Goal: Register for event/course

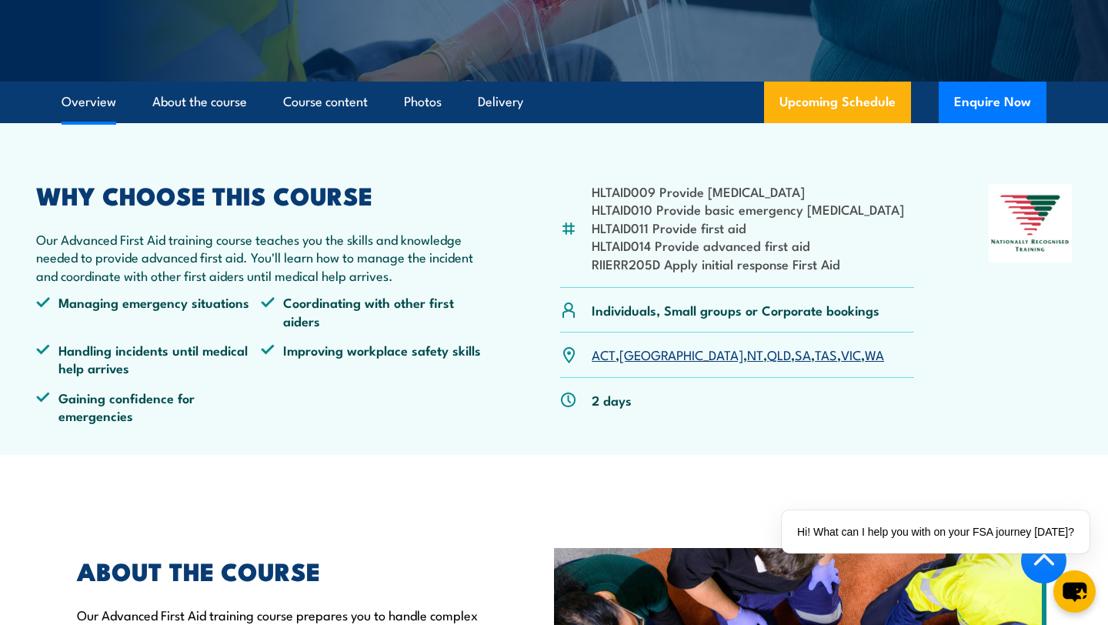
scroll to position [361, 0]
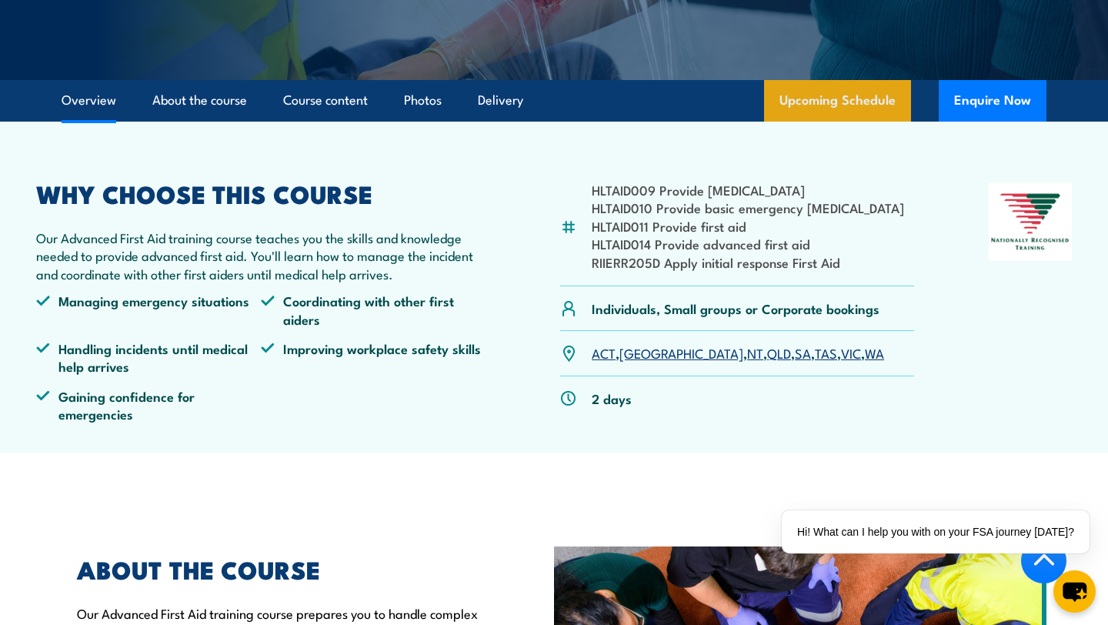
click at [818, 98] on link "Upcoming Schedule" at bounding box center [837, 101] width 147 height 42
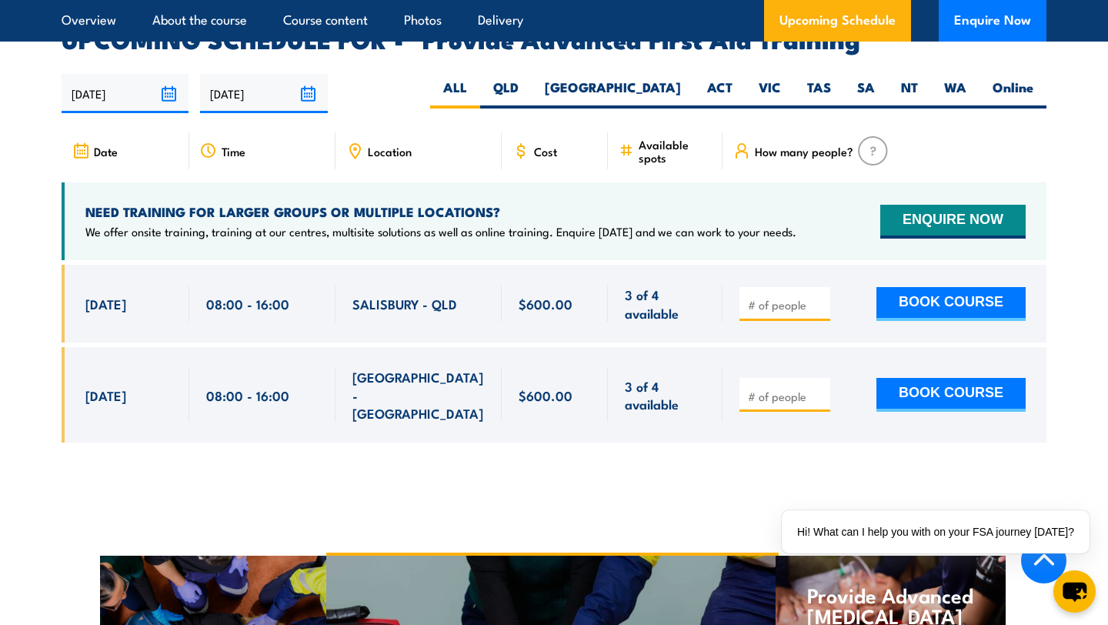
scroll to position [2451, 0]
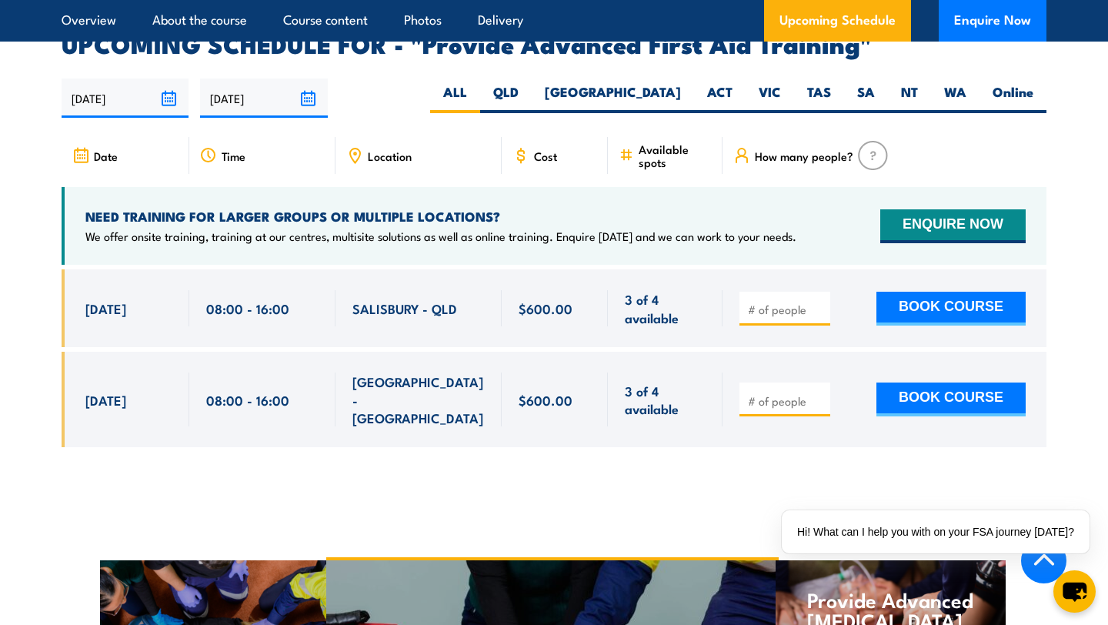
click at [756, 302] on input "number" at bounding box center [786, 309] width 77 height 15
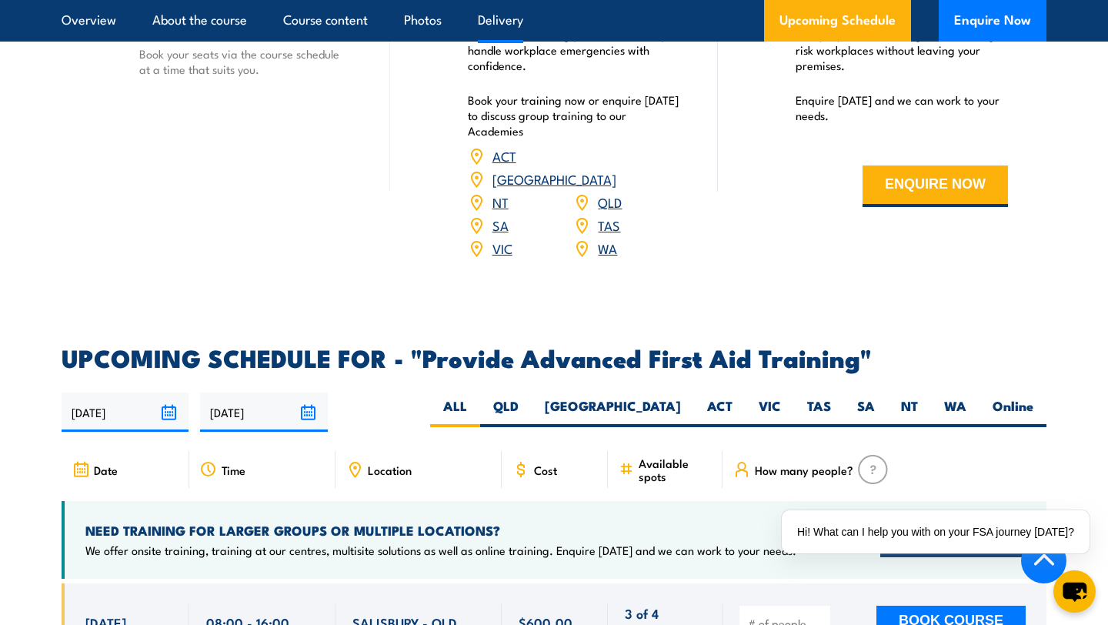
scroll to position [2132, 0]
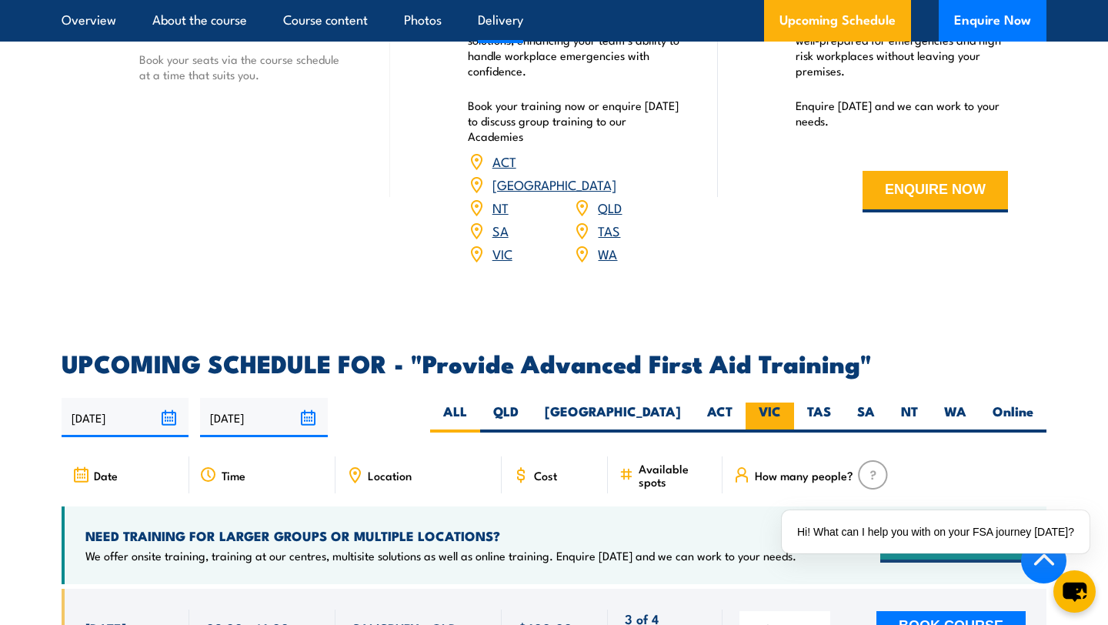
click at [785, 402] on label "VIC" at bounding box center [770, 417] width 48 height 30
click at [785, 402] on input "VIC" at bounding box center [786, 407] width 10 height 10
radio input "true"
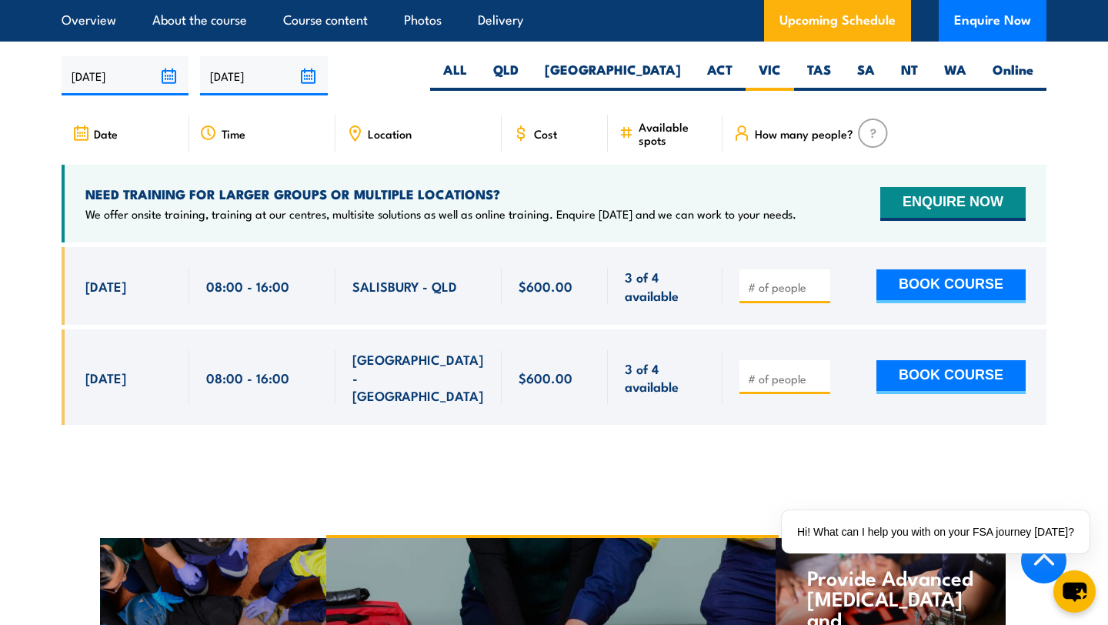
scroll to position [2476, 0]
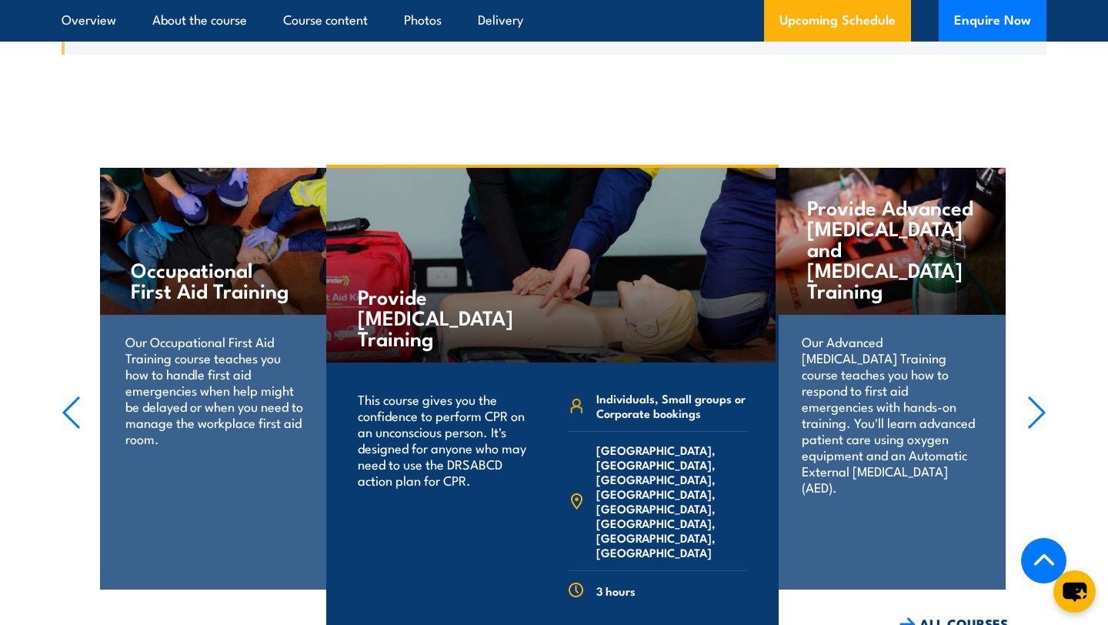
scroll to position [2814, 0]
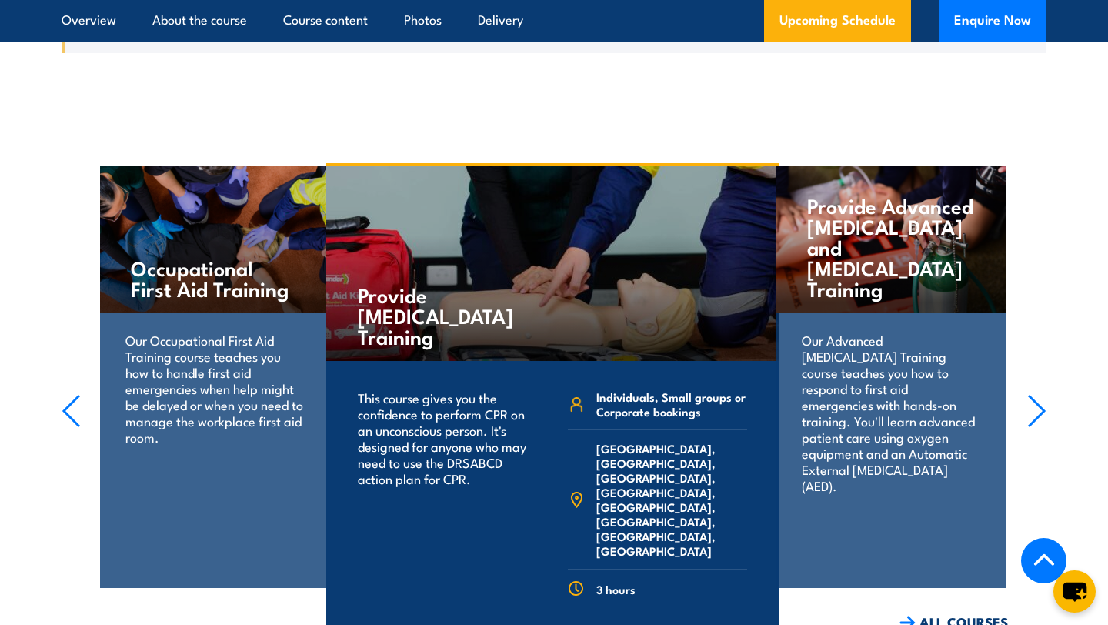
click at [232, 335] on p "Our Occupational First Aid Training course teaches you how to handle first aid …" at bounding box center [214, 388] width 178 height 113
click at [195, 313] on div "Our Occupational First Aid Training course teaches you how to handle first aid …" at bounding box center [214, 398] width 230 height 170
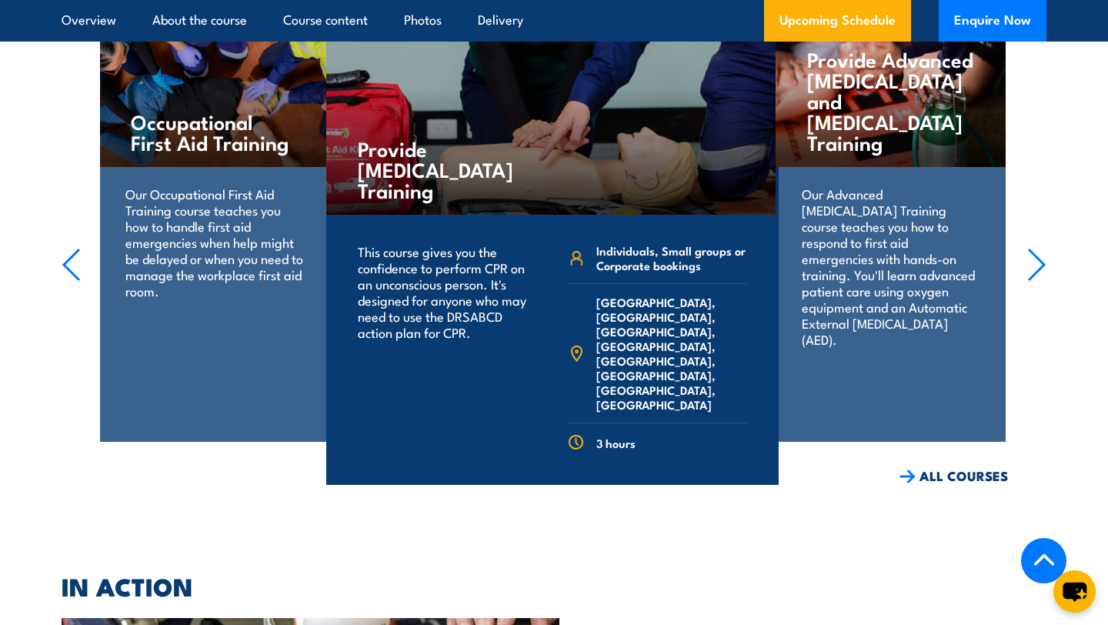
scroll to position [2963, 0]
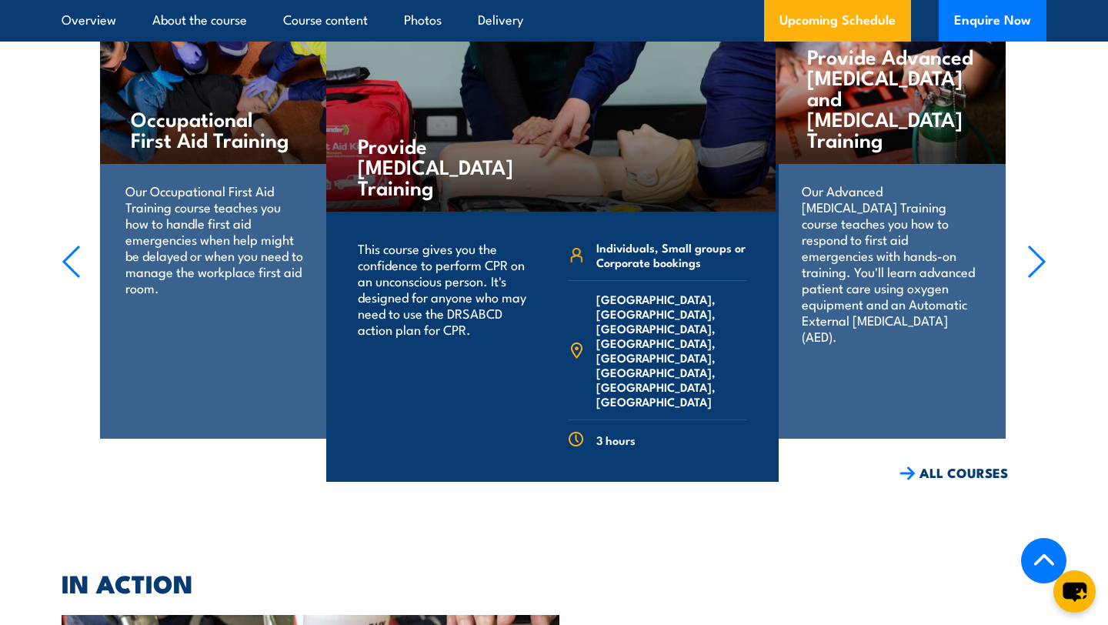
click at [68, 245] on icon "button" at bounding box center [71, 262] width 19 height 34
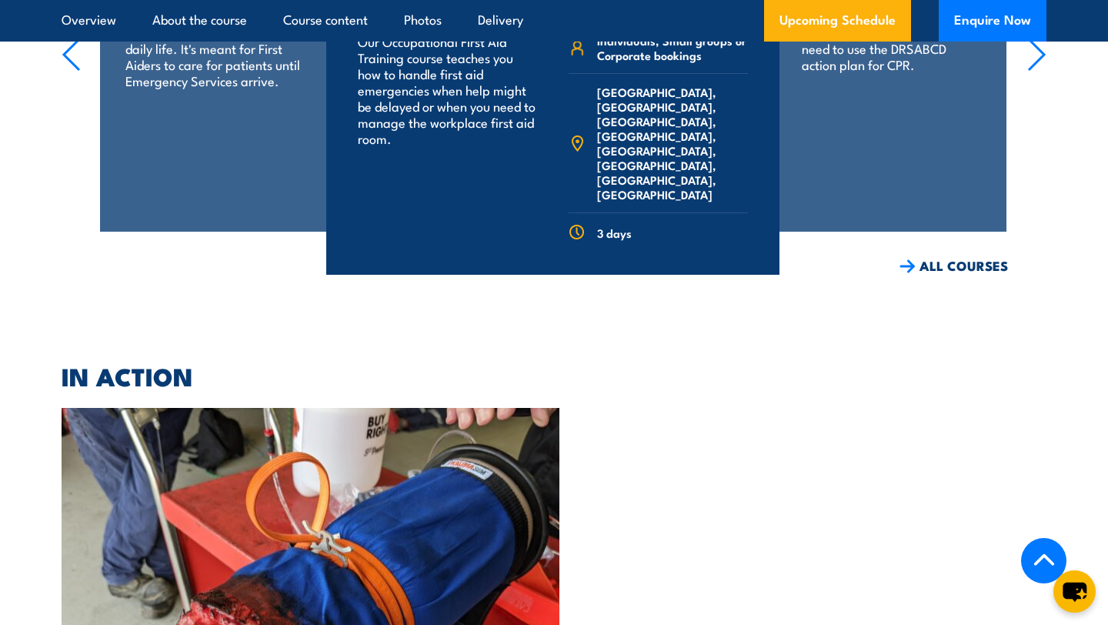
scroll to position [3022, 0]
